Goal: Communication & Community: Share content

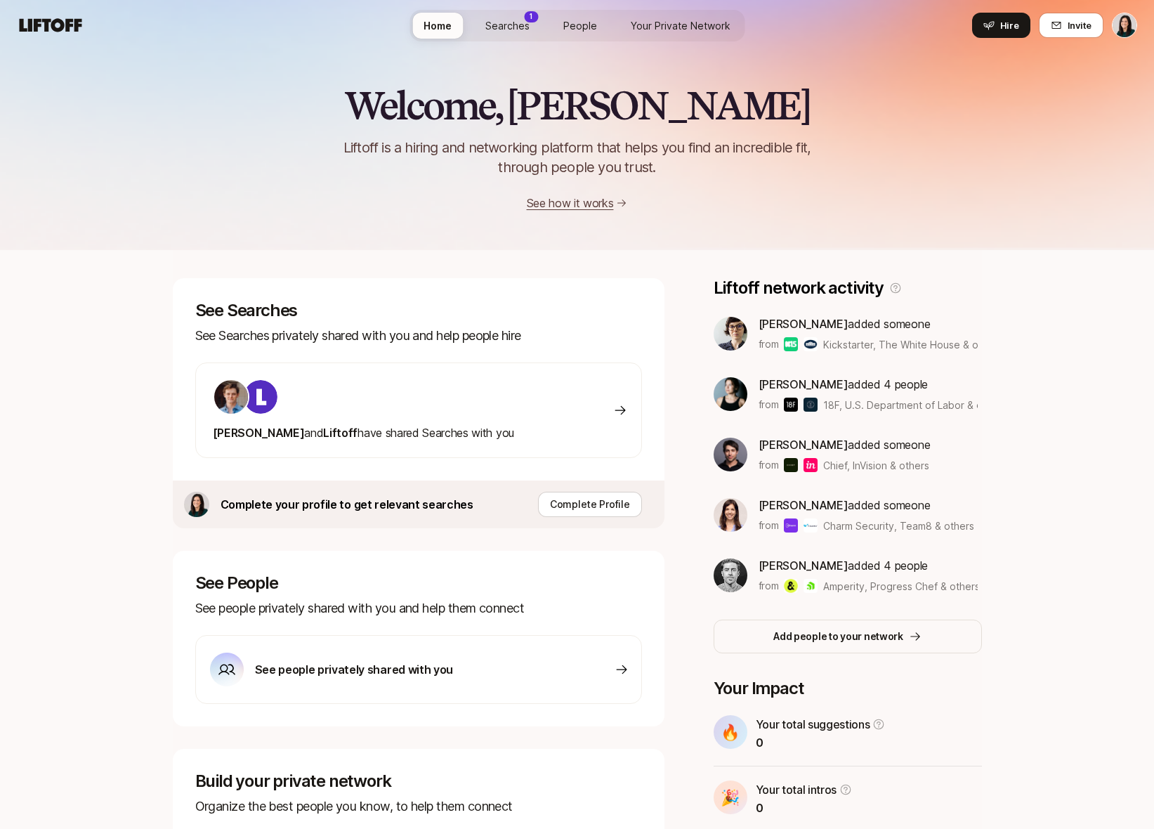
click at [523, 23] on span "Searches" at bounding box center [507, 25] width 44 height 15
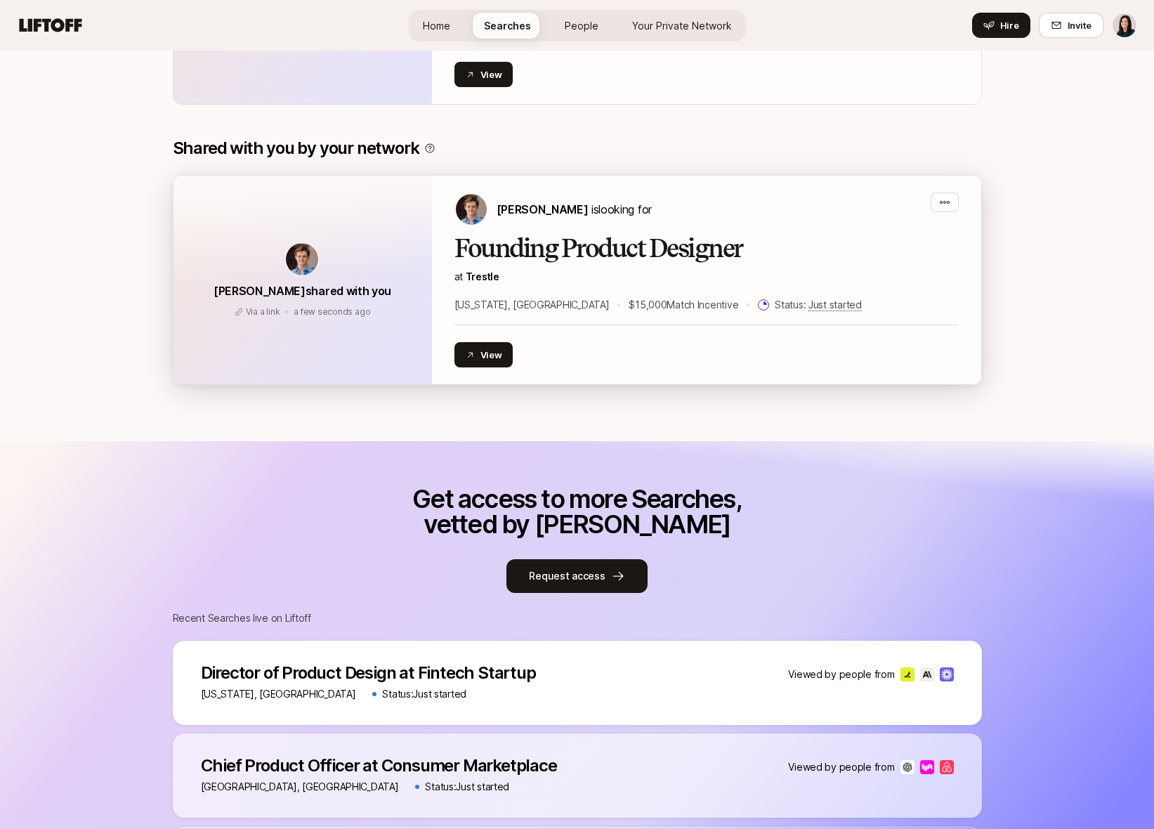
scroll to position [593, 0]
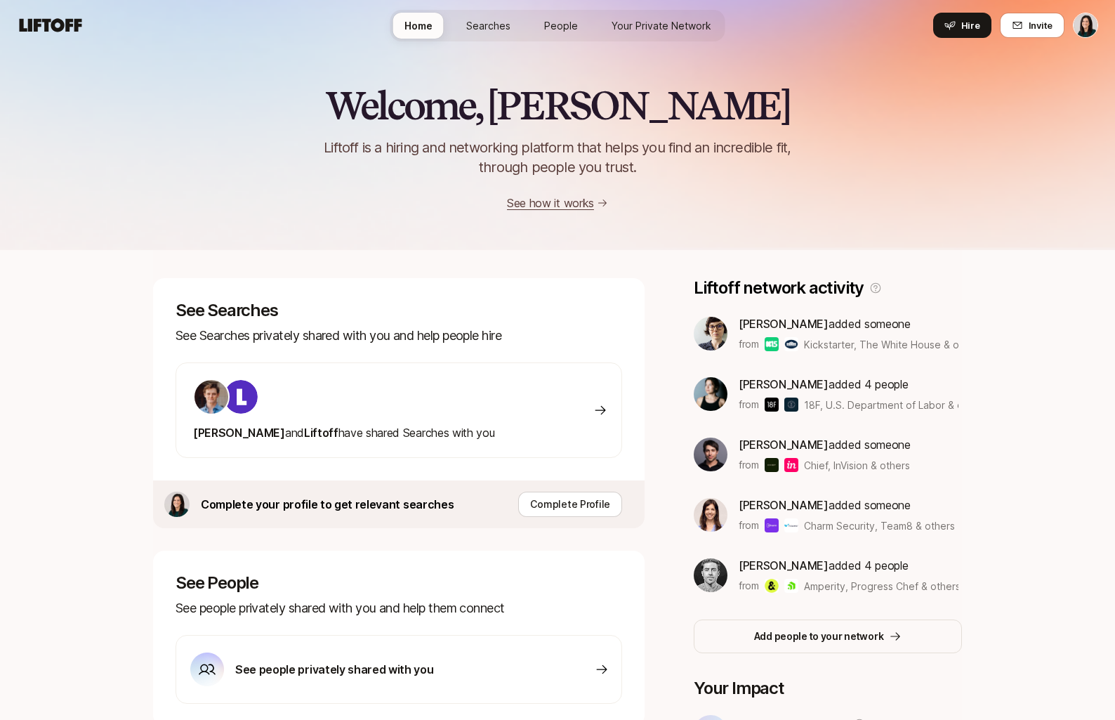
click at [497, 22] on span "Searches" at bounding box center [488, 25] width 44 height 15
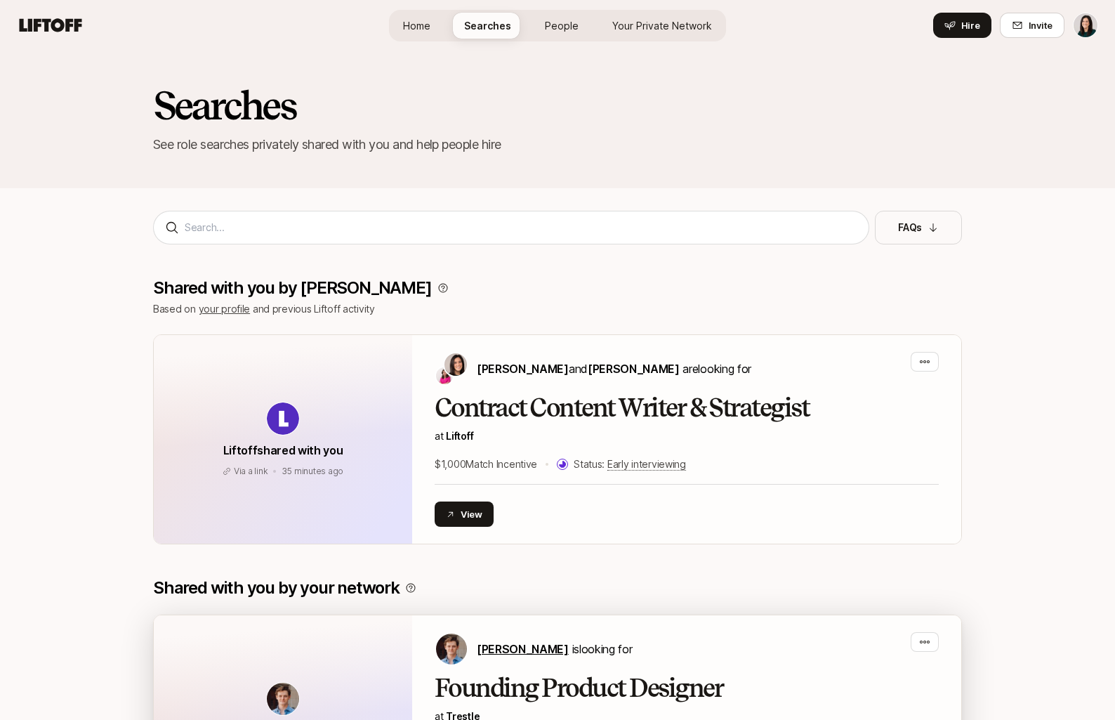
click at [505, 642] on span "Francis Barth" at bounding box center [523, 649] width 92 height 14
click at [786, 639] on div "Francis Barth is looking for" at bounding box center [687, 649] width 504 height 34
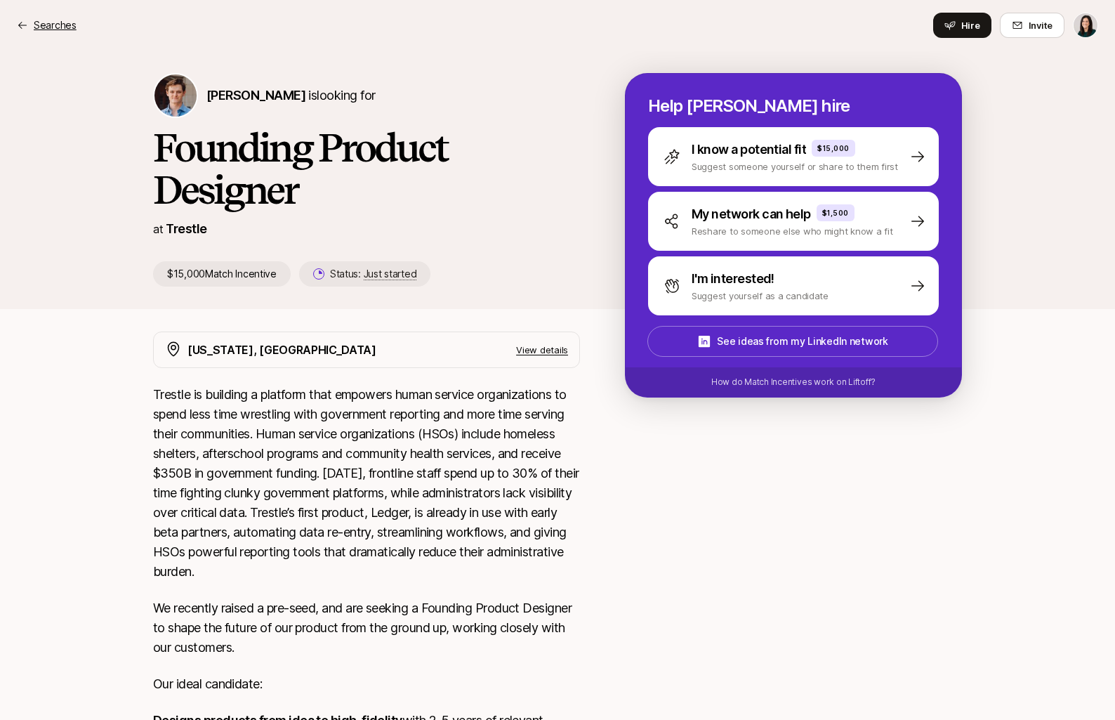
click at [63, 25] on p "Searches" at bounding box center [55, 25] width 43 height 17
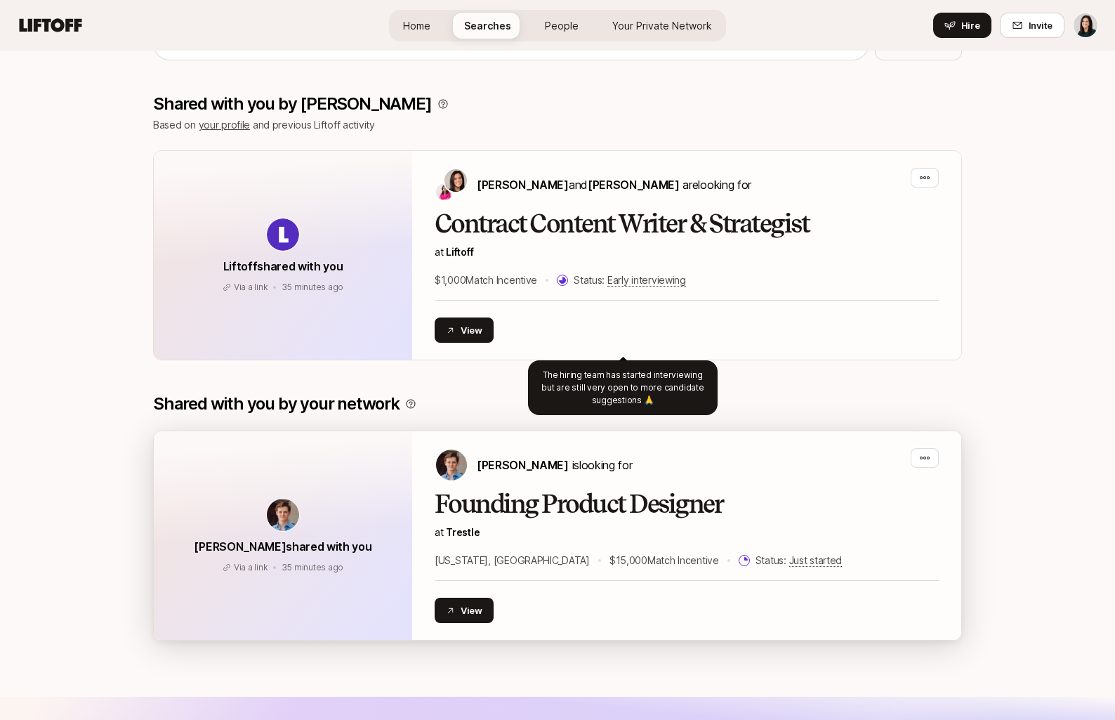
scroll to position [206, 0]
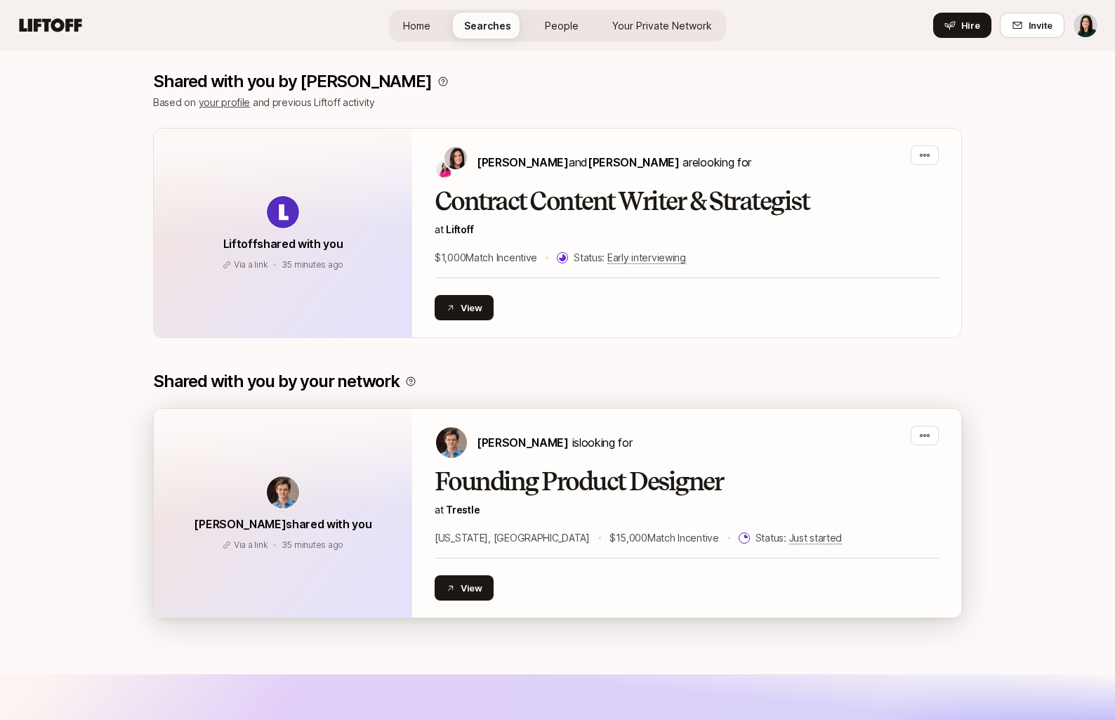
click at [616, 451] on div "Francis Barth is looking for" at bounding box center [687, 443] width 504 height 34
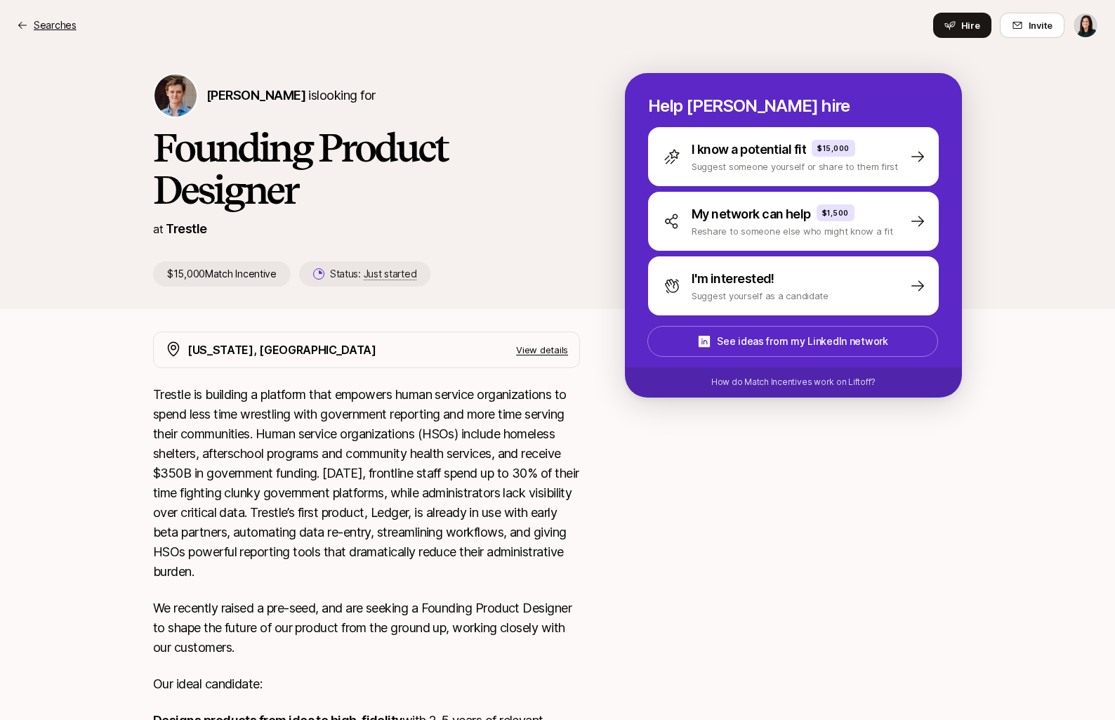
click at [62, 22] on p "Searches" at bounding box center [55, 25] width 43 height 17
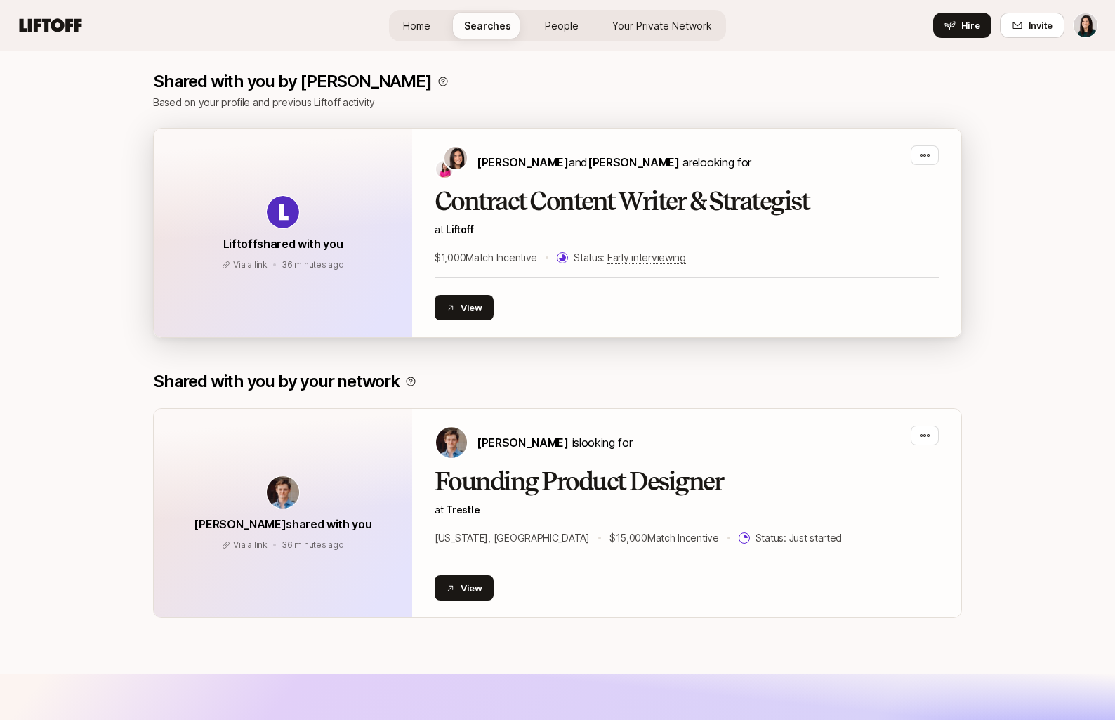
click at [350, 169] on div "Liftoff shared with you Via a link 36 minutes ago Via a link 36 minutes ago" at bounding box center [283, 232] width 258 height 209
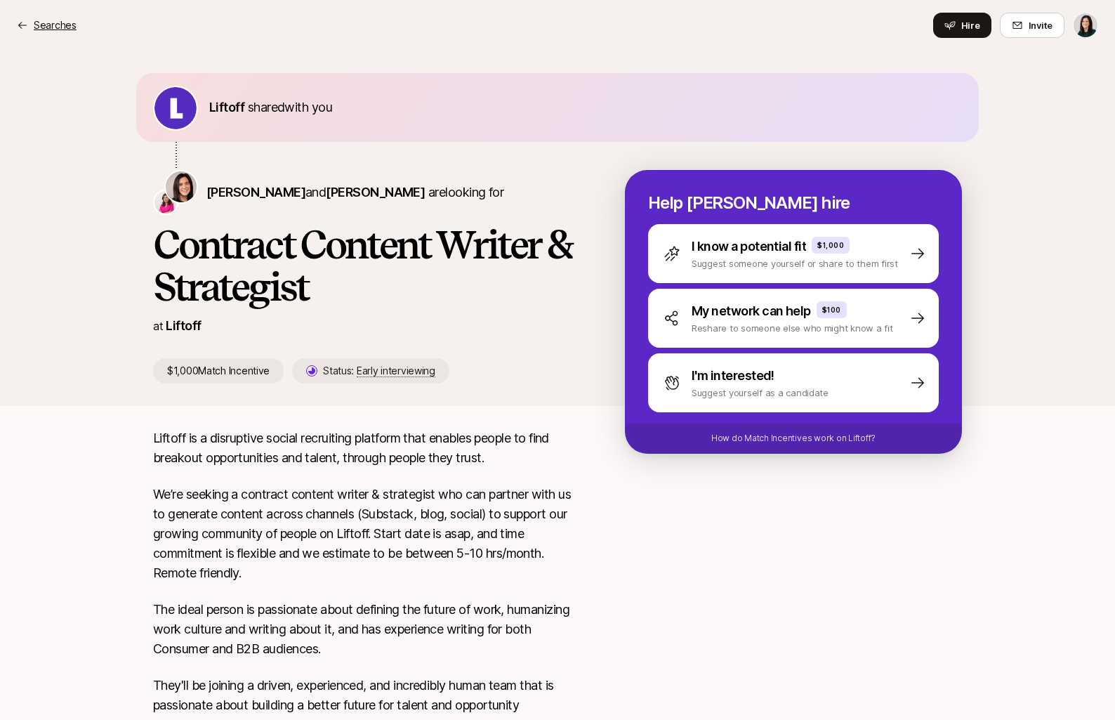
click at [48, 27] on p "Searches" at bounding box center [55, 25] width 43 height 17
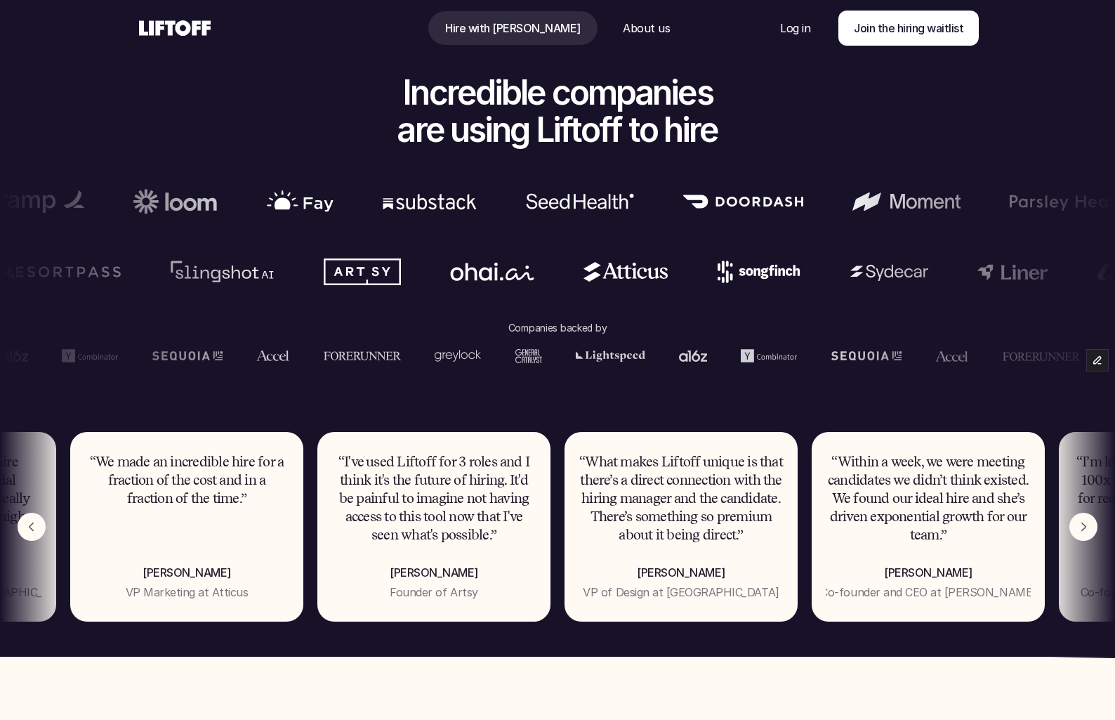
scroll to position [755, 0]
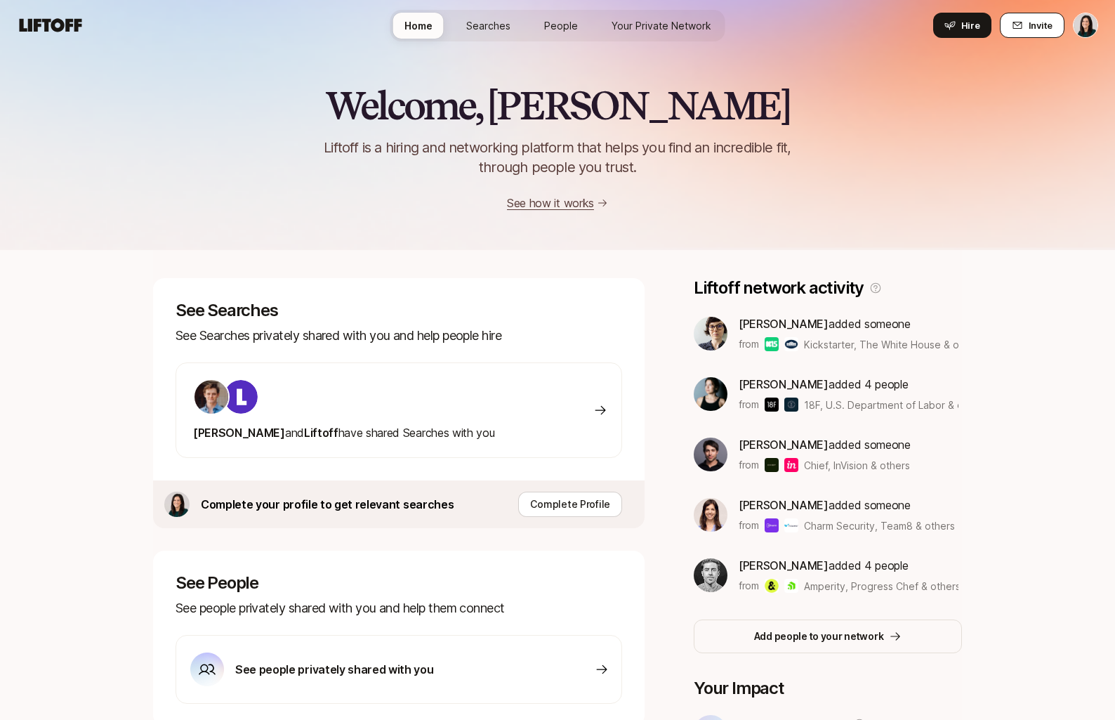
click at [1017, 30] on icon at bounding box center [1017, 25] width 11 height 11
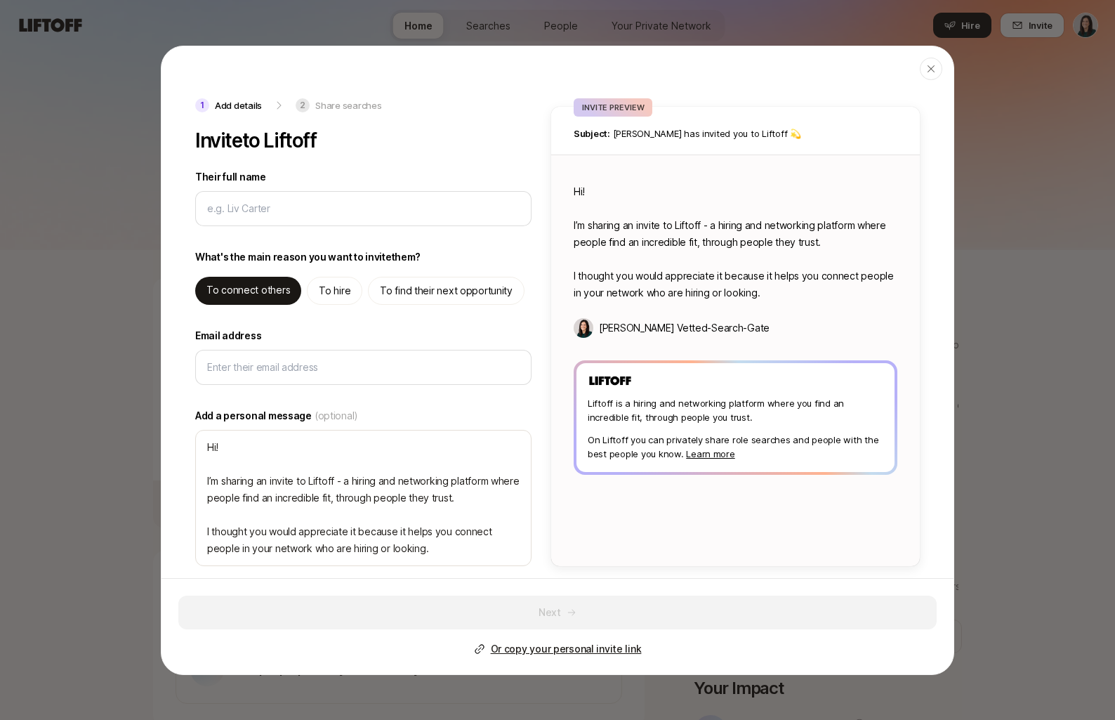
type textarea "x"
click at [329, 291] on p "To hire" at bounding box center [335, 290] width 32 height 17
type textarea "Hi! I’m sharing an invite to Liftoff - you can use it to hire, and find high qu…"
type textarea "x"
